Goal: Obtain resource: Download file/media

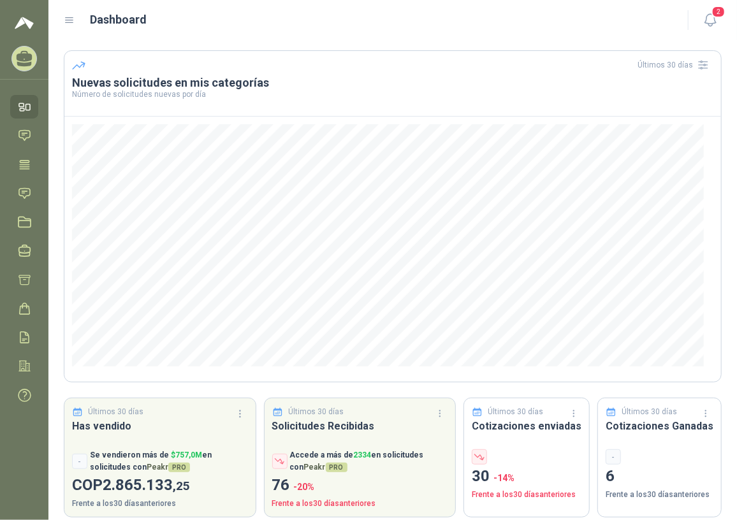
scroll to position [54, 0]
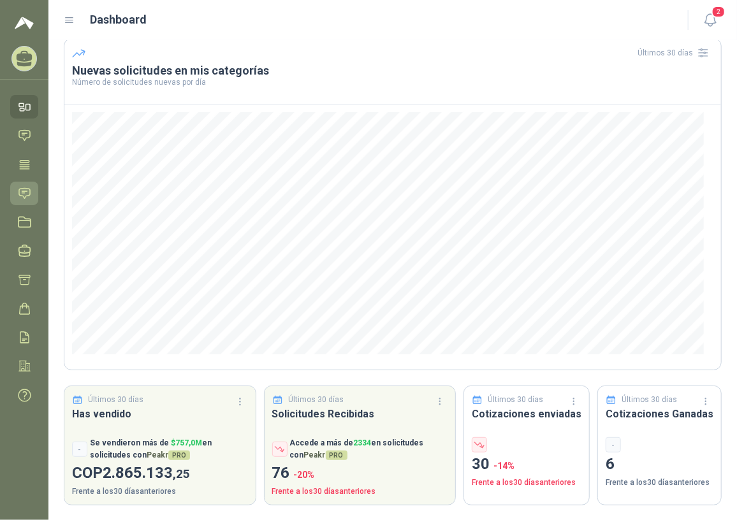
drag, startPoint x: 25, startPoint y: 185, endPoint x: 32, endPoint y: 195, distance: 11.5
click at [25, 187] on icon at bounding box center [24, 193] width 13 height 13
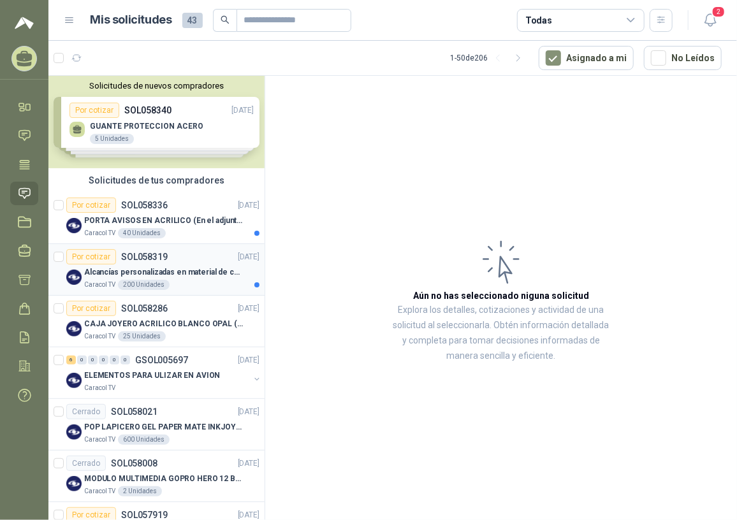
click at [194, 270] on p "Alcancías personalizadas en material de cerámica (VER ADJUNTO)" at bounding box center [163, 272] width 159 height 12
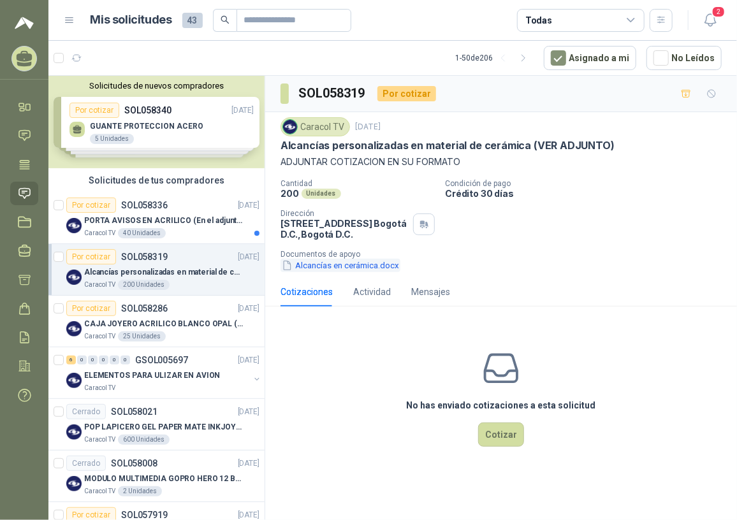
click at [365, 266] on button "Alcancías en cerámica.docx" at bounding box center [340, 265] width 120 height 13
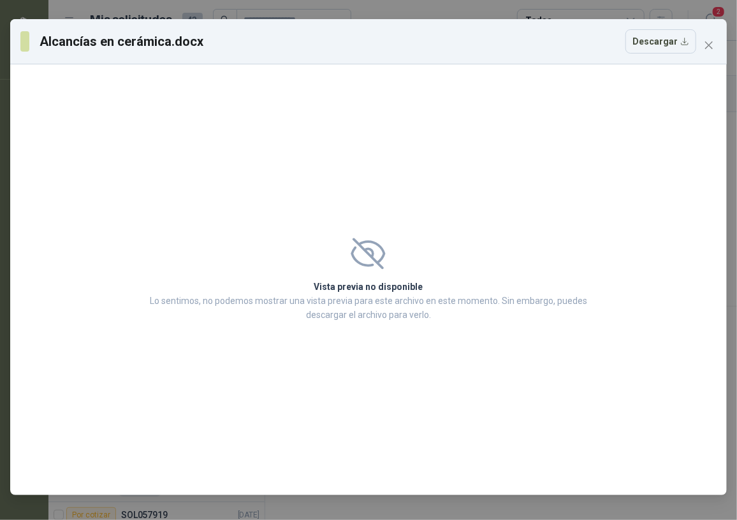
click at [669, 55] on div "Alcancías en cerámica.docx Descargar" at bounding box center [368, 41] width 716 height 45
click at [653, 40] on button "Descargar" at bounding box center [660, 41] width 71 height 24
click at [705, 83] on div "Vista previa no disponible Lo sentimos, no podemos mostrar una vista previa par…" at bounding box center [368, 279] width 716 height 431
click at [704, 45] on icon "close" at bounding box center [709, 45] width 10 height 10
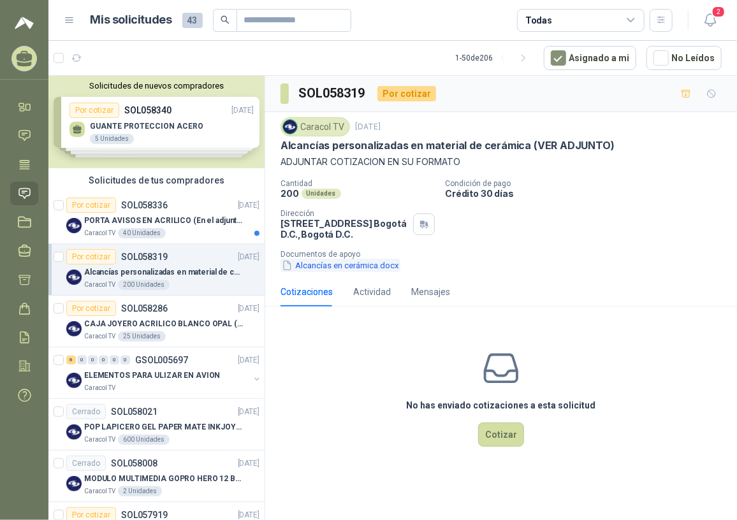
click at [353, 268] on button "Alcancías en cerámica.docx" at bounding box center [340, 265] width 120 height 13
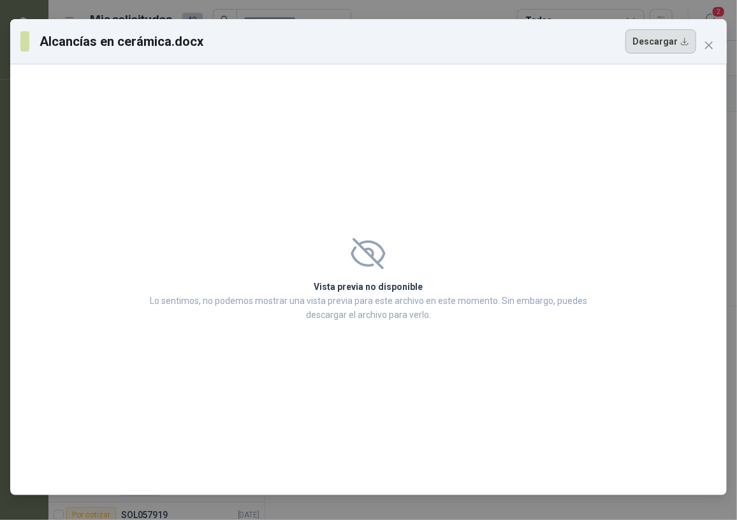
click at [636, 43] on button "Descargar" at bounding box center [660, 41] width 71 height 24
click at [308, 237] on div "Vista previa no disponible Lo sentimos, no podemos mostrar una vista previa par…" at bounding box center [369, 279] width 476 height 115
click at [711, 52] on button "Close" at bounding box center [709, 45] width 20 height 20
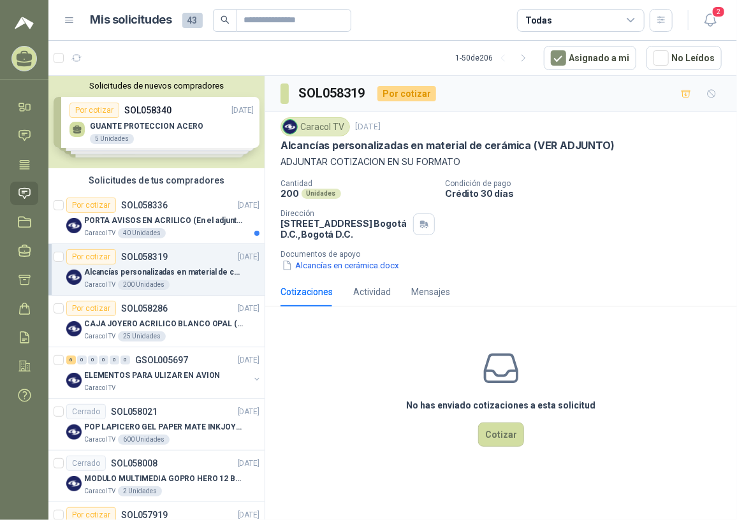
drag, startPoint x: 709, startPoint y: 12, endPoint x: 731, endPoint y: 37, distance: 33.4
click at [709, 12] on icon "button" at bounding box center [710, 20] width 16 height 16
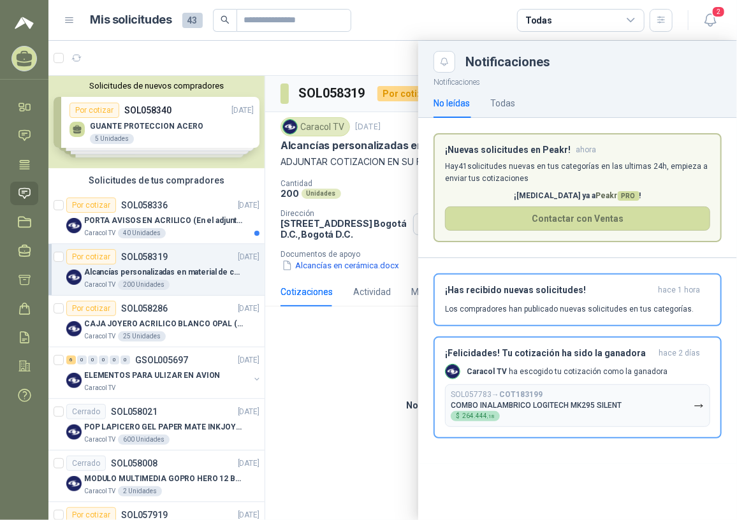
click at [375, 419] on div at bounding box center [392, 280] width 688 height 479
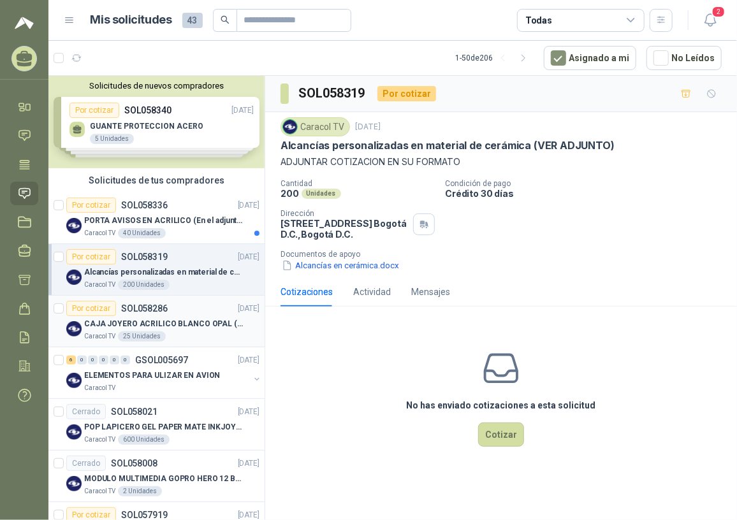
click at [134, 314] on div "Por cotizar SOL058286" at bounding box center [116, 308] width 101 height 15
